Goal: Transaction & Acquisition: Download file/media

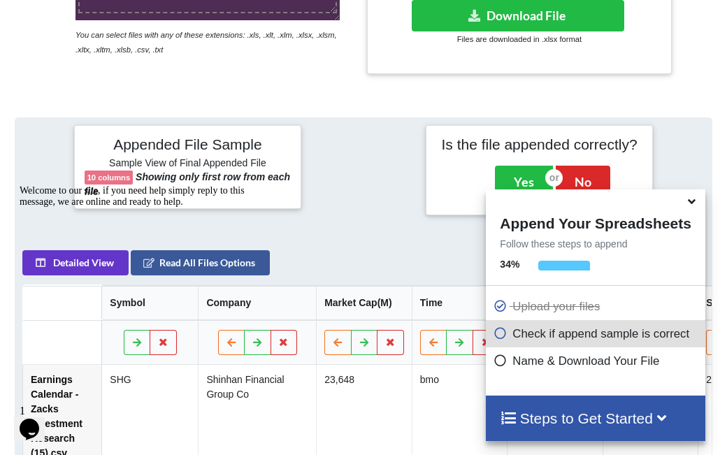
scroll to position [264, 0]
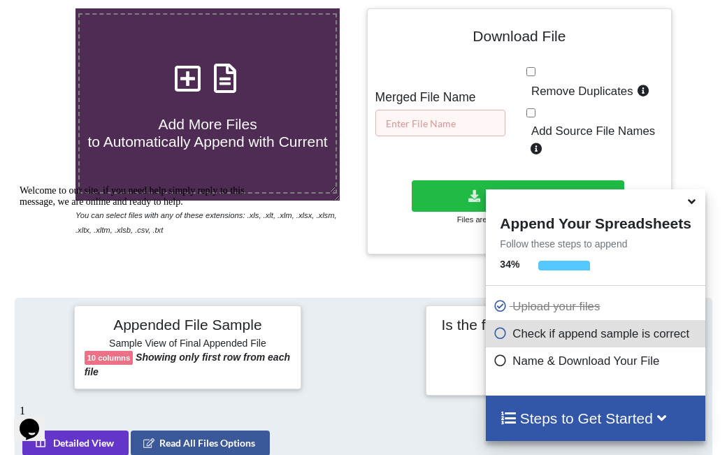
click at [437, 115] on input "text" at bounding box center [440, 123] width 130 height 27
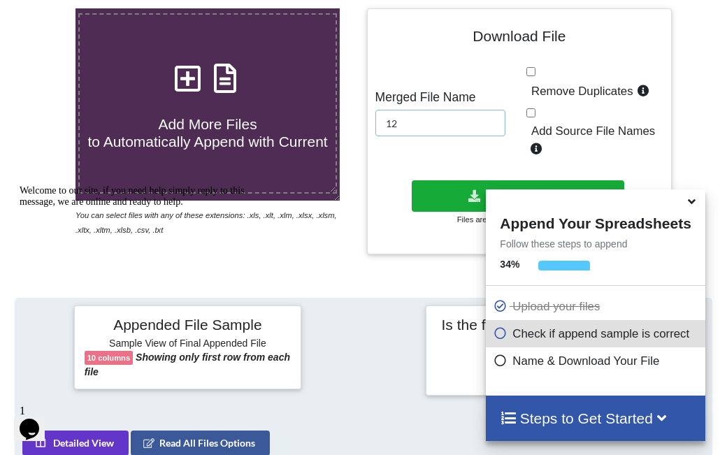
type input "12"
click at [442, 180] on button "Download File" at bounding box center [518, 195] width 212 height 31
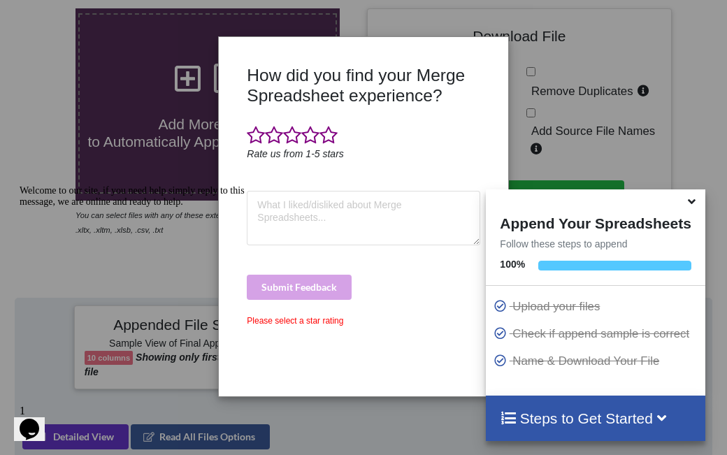
click at [617, 103] on div "How did you find your Merge Spreadsheet experience? Rate us from 1-5 stars Subm…" at bounding box center [363, 227] width 727 height 455
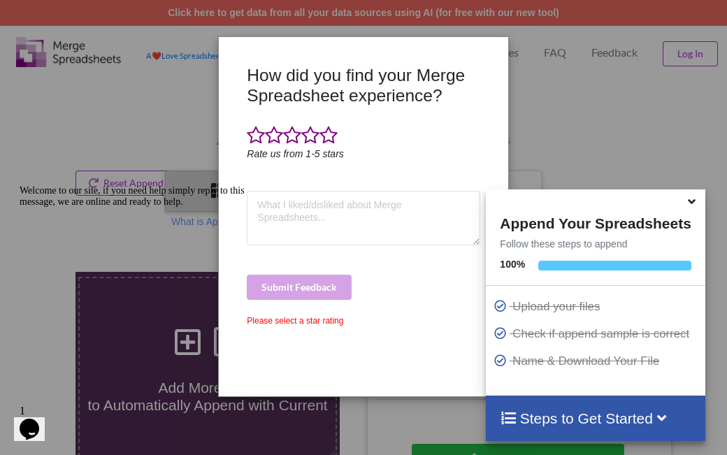
click at [693, 205] on icon at bounding box center [692, 199] width 15 height 13
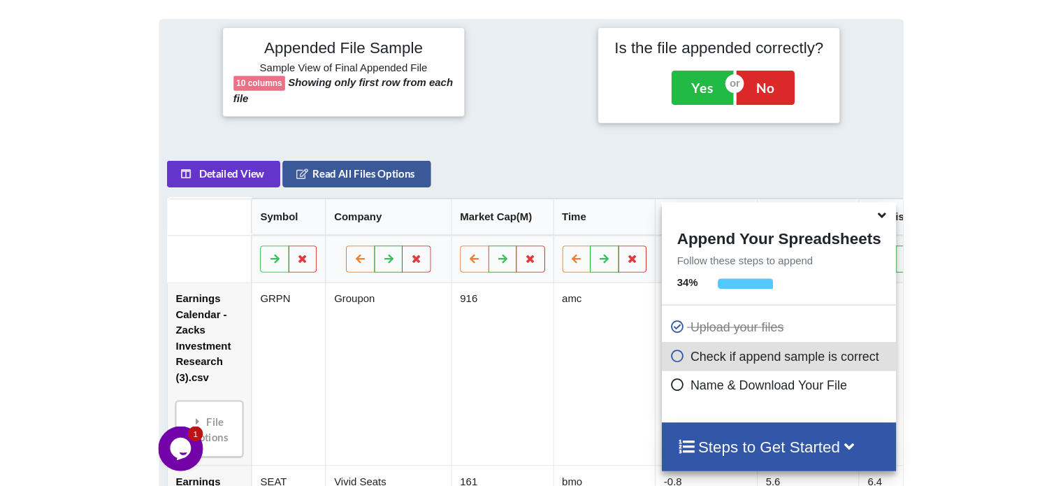
scroll to position [333, 0]
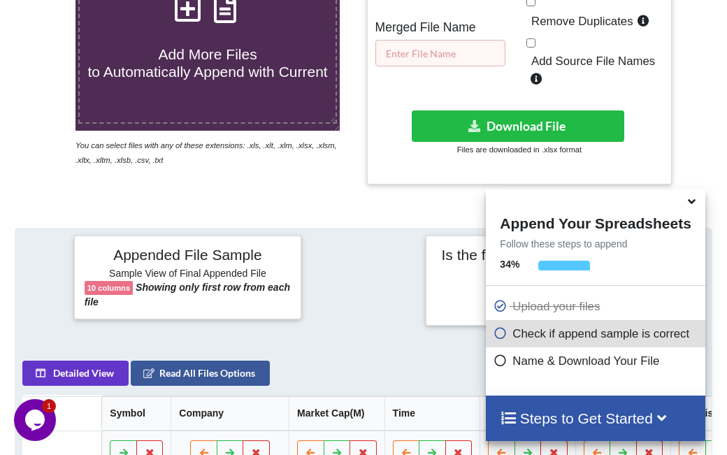
click at [475, 55] on input "text" at bounding box center [440, 53] width 130 height 27
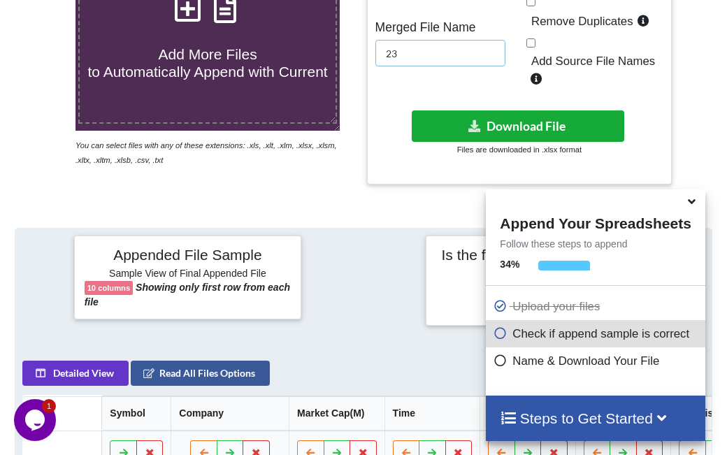
type input "23"
click at [473, 120] on icon at bounding box center [474, 125] width 15 height 10
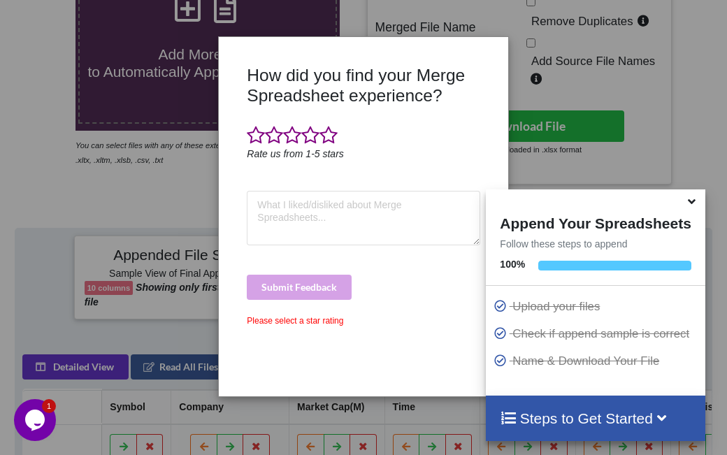
click at [691, 204] on icon at bounding box center [692, 199] width 15 height 13
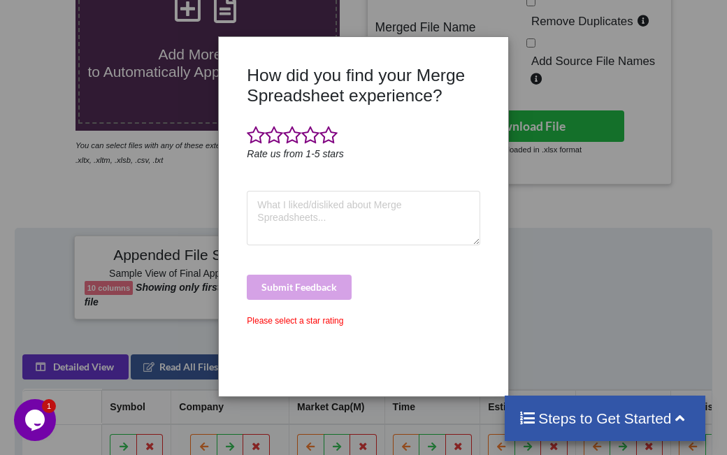
drag, startPoint x: 615, startPoint y: 217, endPoint x: 656, endPoint y: 212, distance: 40.8
click at [615, 217] on div "How did you find your Merge Spreadsheet experience? Rate us from 1-5 stars Subm…" at bounding box center [363, 227] width 727 height 455
click at [386, 40] on div "How did you find your Merge Spreadsheet experience? Rate us from 1-5 stars Subm…" at bounding box center [363, 216] width 289 height 359
